Goal: Task Accomplishment & Management: Use online tool/utility

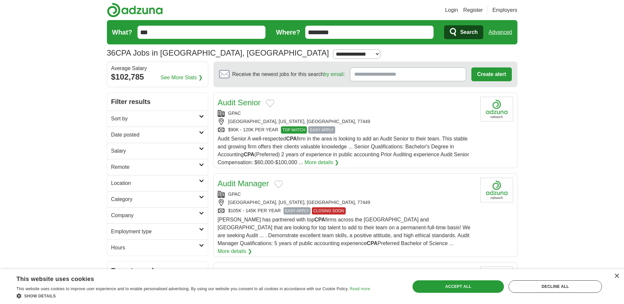
click at [197, 77] on link "See More Stats ❯" at bounding box center [182, 78] width 42 height 8
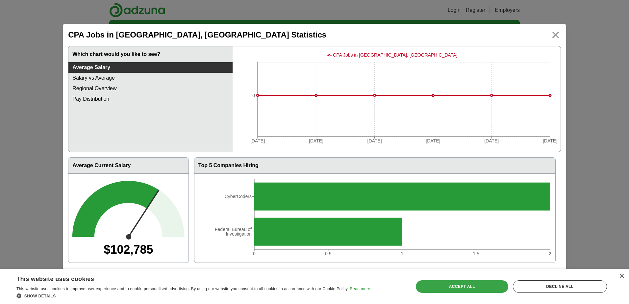
click at [470, 290] on div "Accept all" at bounding box center [462, 286] width 92 height 13
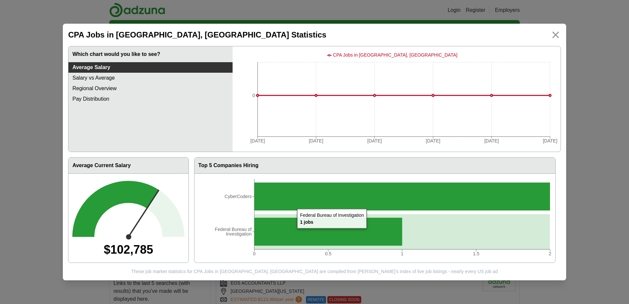
click at [294, 235] on icon at bounding box center [328, 232] width 148 height 28
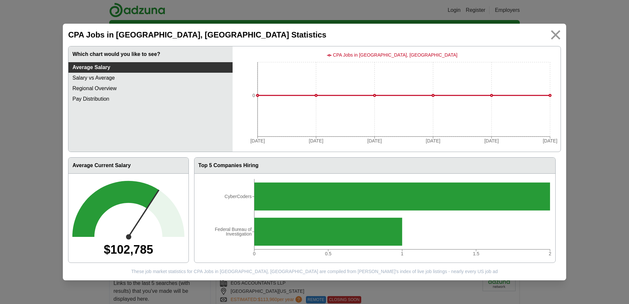
click at [553, 32] on img at bounding box center [555, 35] width 15 height 15
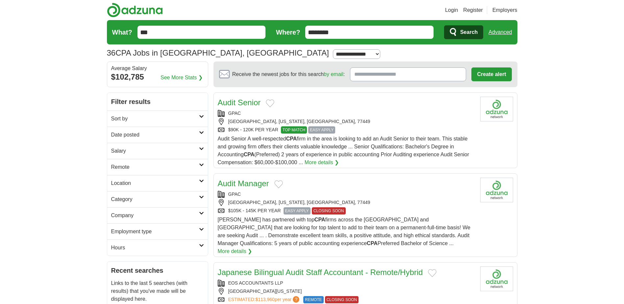
click at [199, 177] on link "Location" at bounding box center [157, 183] width 101 height 16
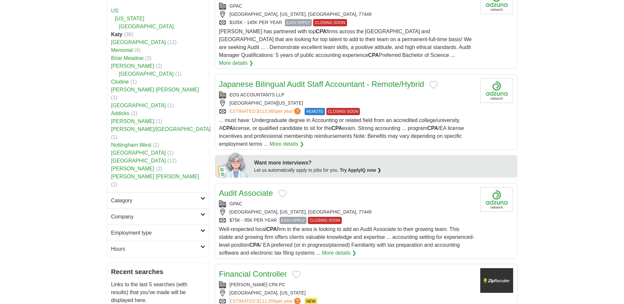
scroll to position [197, 0]
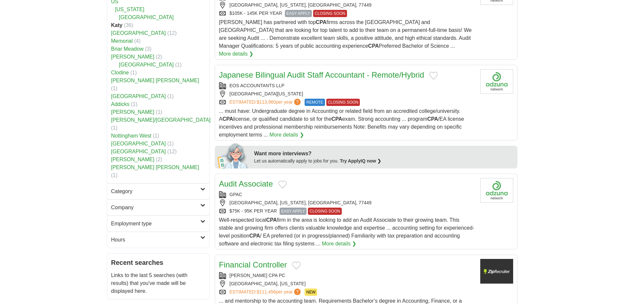
click at [204, 183] on link "Category" at bounding box center [158, 191] width 102 height 16
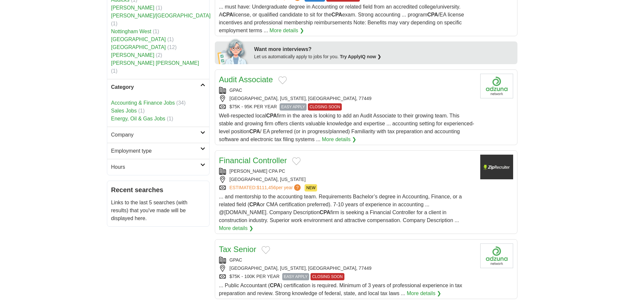
scroll to position [329, 0]
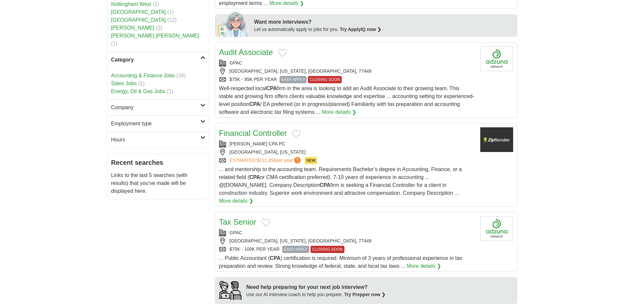
click at [202, 99] on link "Company" at bounding box center [158, 107] width 102 height 16
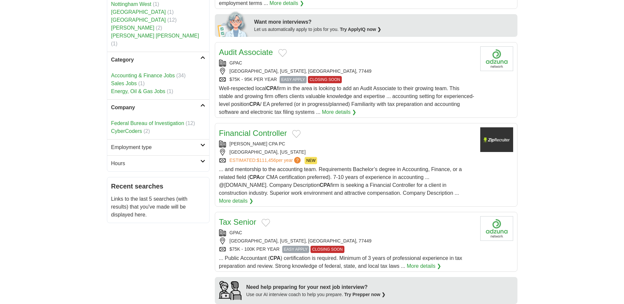
click at [203, 143] on icon at bounding box center [202, 144] width 5 height 3
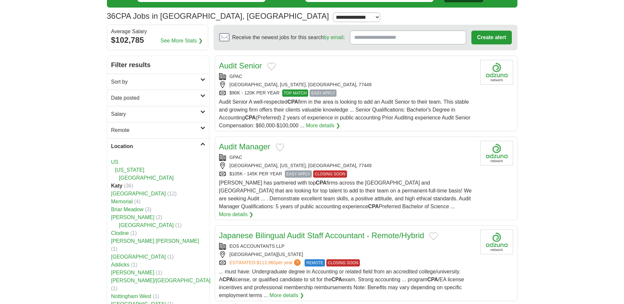
scroll to position [33, 0]
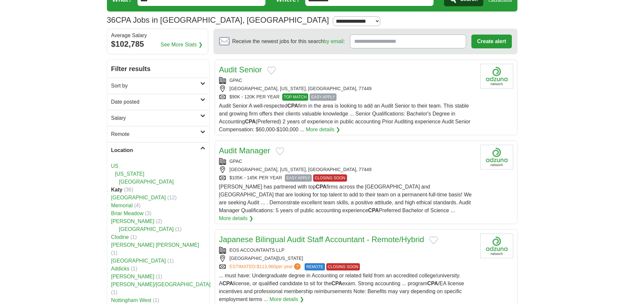
click at [200, 114] on link "Salary" at bounding box center [158, 118] width 102 height 16
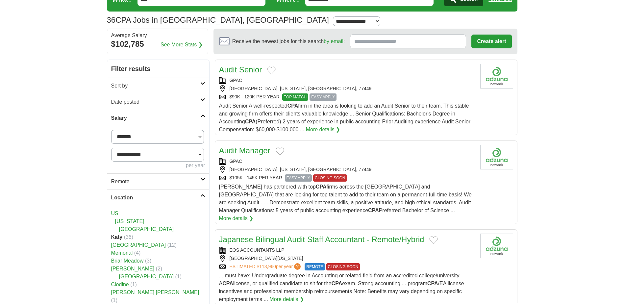
click at [198, 136] on select "**********" at bounding box center [157, 137] width 93 height 14
select select "******"
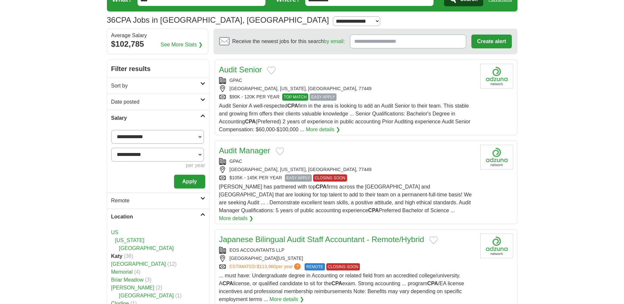
click at [197, 152] on select "**********" at bounding box center [157, 155] width 93 height 14
click at [137, 154] on select "**********" at bounding box center [157, 155] width 93 height 14
click at [194, 182] on button "Apply" at bounding box center [189, 182] width 31 height 14
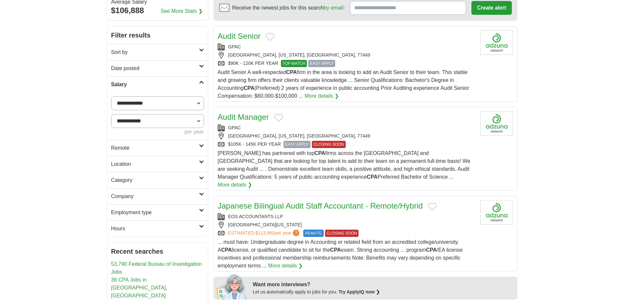
scroll to position [66, 0]
click at [200, 160] on link "Location" at bounding box center [157, 165] width 101 height 16
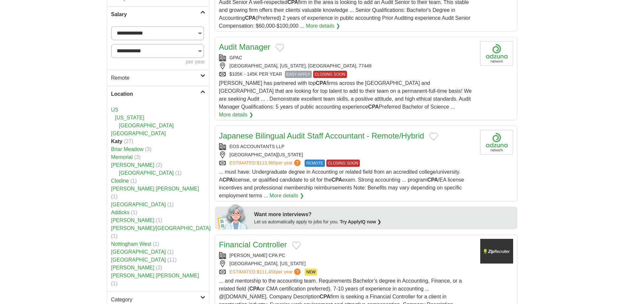
scroll to position [165, 0]
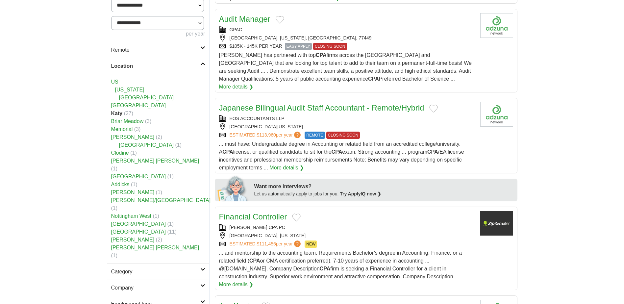
click at [125, 190] on link "[PERSON_NAME]" at bounding box center [132, 193] width 43 height 6
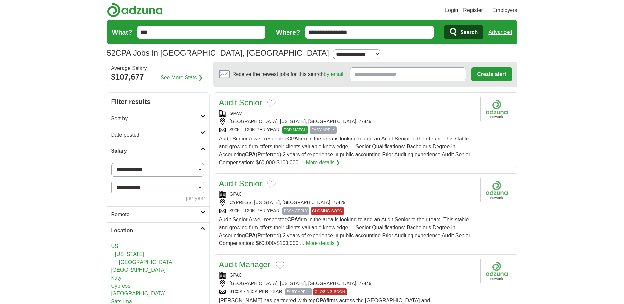
click at [198, 212] on h2 "Remote" at bounding box center [155, 215] width 89 height 8
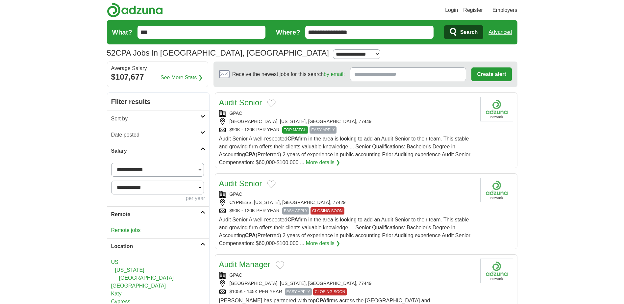
click at [198, 212] on h2 "Remote" at bounding box center [155, 215] width 89 height 8
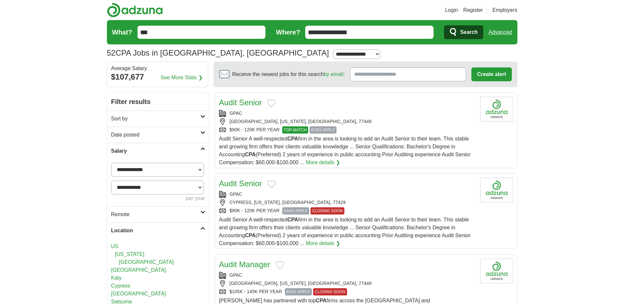
click at [179, 117] on h2 "Sort by" at bounding box center [155, 119] width 89 height 8
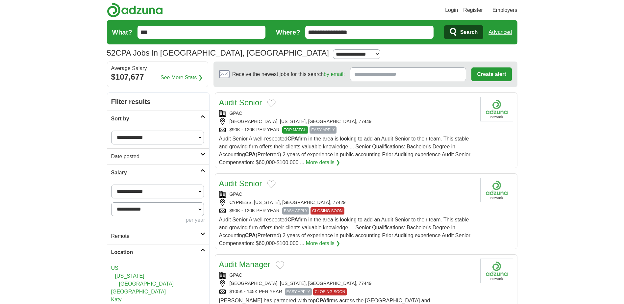
click at [202, 154] on icon at bounding box center [202, 154] width 5 height 3
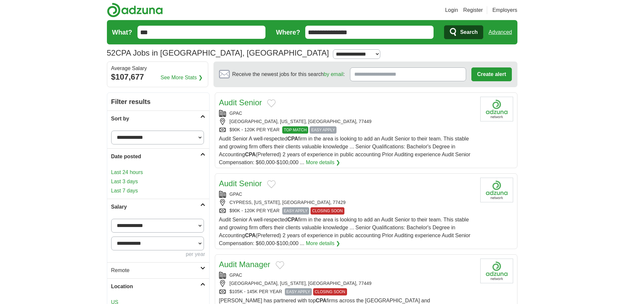
click at [130, 173] on link "Last 24 hours" at bounding box center [158, 173] width 94 height 8
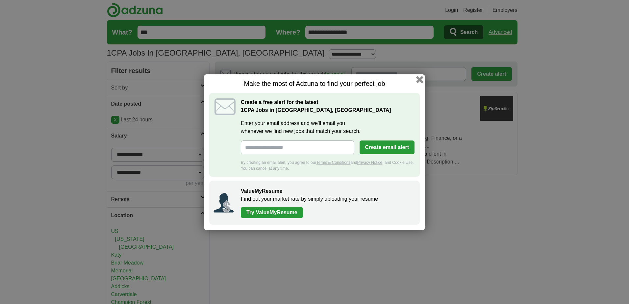
click at [420, 81] on button "button" at bounding box center [419, 79] width 7 height 7
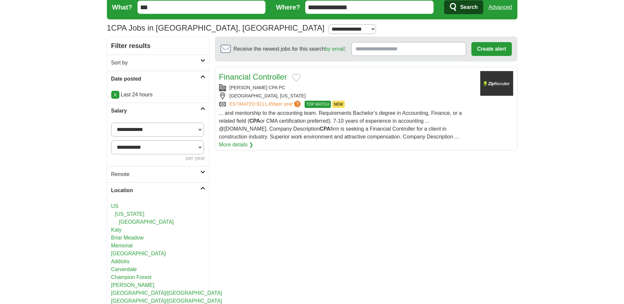
scroll to position [18, 0]
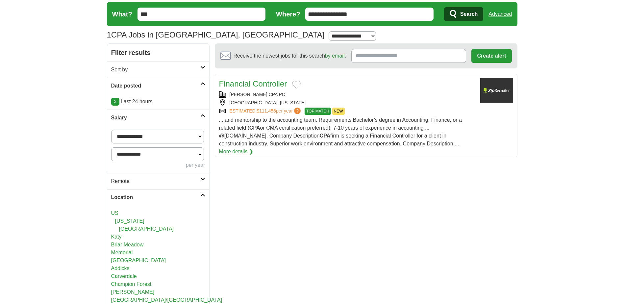
click at [116, 101] on link "X" at bounding box center [115, 102] width 8 height 8
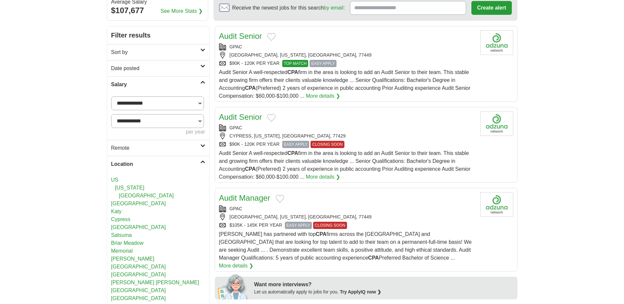
scroll to position [66, 0]
click at [125, 226] on link "[GEOGRAPHIC_DATA]" at bounding box center [138, 228] width 55 height 6
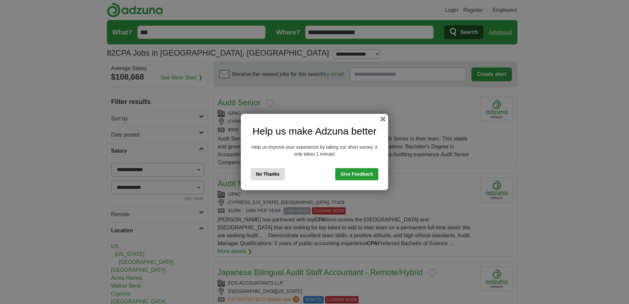
click at [265, 173] on button "No Thanks" at bounding box center [268, 174] width 34 height 12
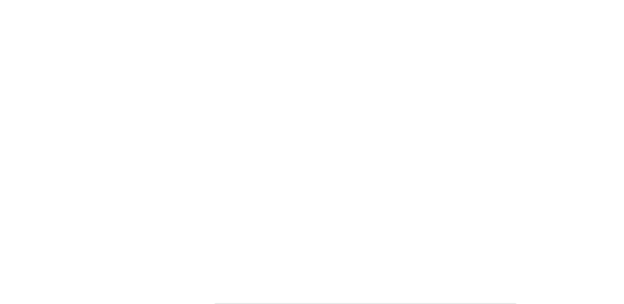
scroll to position [1251, 0]
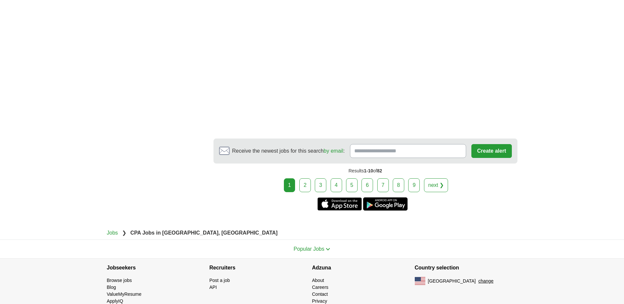
click at [305, 178] on link "2" at bounding box center [305, 185] width 12 height 14
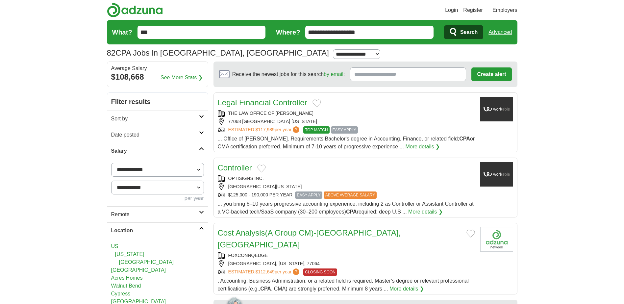
click at [199, 117] on icon at bounding box center [201, 116] width 5 height 3
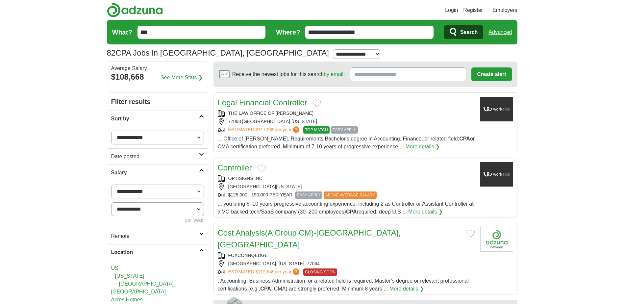
click at [199, 136] on select "**********" at bounding box center [157, 138] width 93 height 14
select select "**********"
click at [111, 131] on select "**********" at bounding box center [157, 138] width 93 height 14
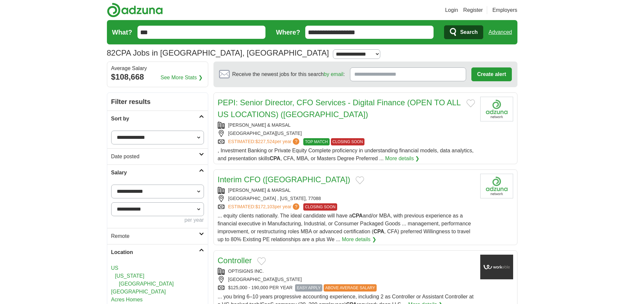
click at [269, 102] on link "PEPI: Senior Director, CFO Services - Digital Finance (OPEN TO ALL US LOCATIONS…" at bounding box center [339, 108] width 243 height 21
